Goal: Check status

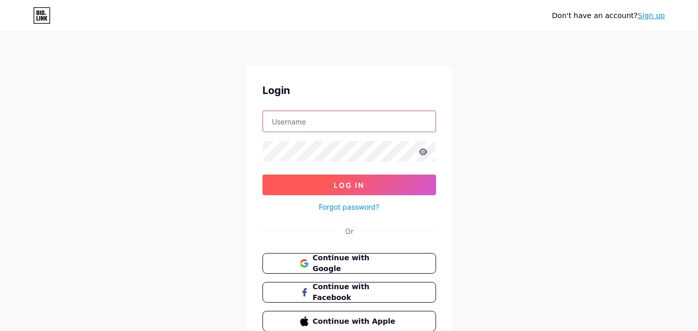
type input "[EMAIL_ADDRESS][DOMAIN_NAME]"
click at [331, 177] on button "Log In" at bounding box center [350, 185] width 174 height 21
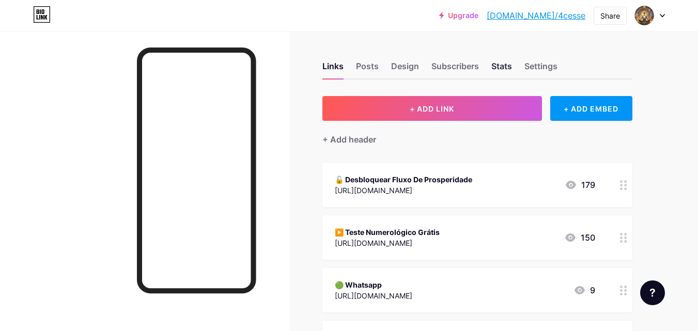
click at [499, 60] on div "Stats" at bounding box center [502, 69] width 21 height 19
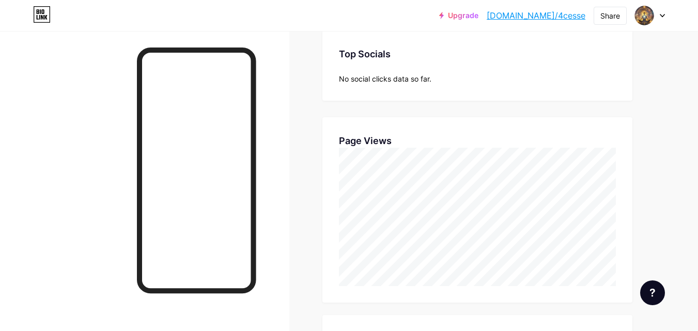
scroll to position [362, 0]
